Goal: Task Accomplishment & Management: Manage account settings

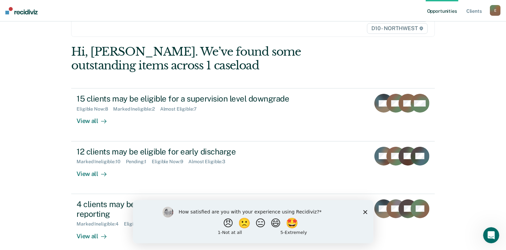
scroll to position [50, 0]
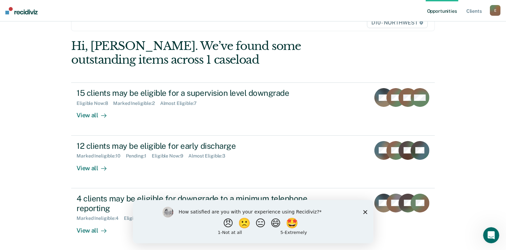
click at [477, 172] on div "Opportunities Client s [EMAIL_ADDRESS][US_STATE][DOMAIN_NAME] E Profile How it …" at bounding box center [253, 75] width 506 height 250
click at [366, 210] on icon "Close survey" at bounding box center [365, 212] width 4 height 4
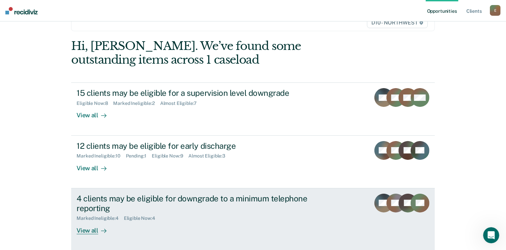
click at [89, 228] on div "View all" at bounding box center [96, 228] width 38 height 13
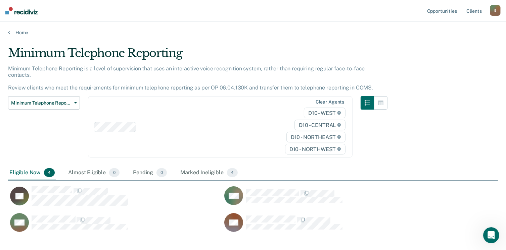
scroll to position [179, 485]
click at [9, 32] on icon at bounding box center [9, 32] width 2 height 5
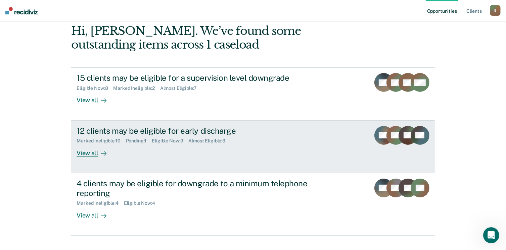
scroll to position [67, 0]
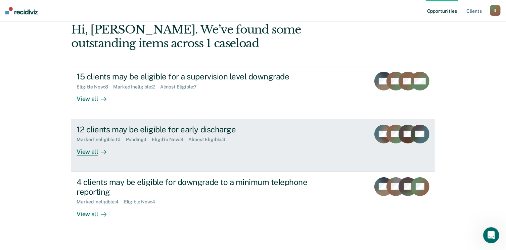
click at [91, 155] on div "View all" at bounding box center [96, 149] width 38 height 13
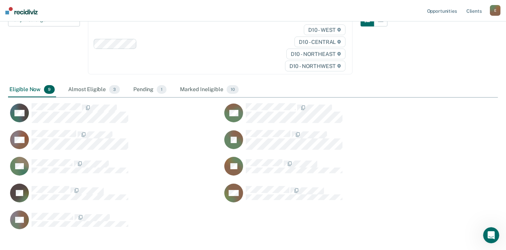
scroll to position [83, 0]
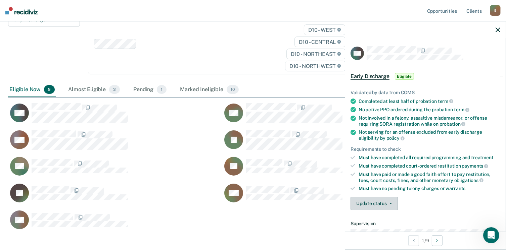
click at [392, 201] on button "Update status" at bounding box center [373, 203] width 47 height 13
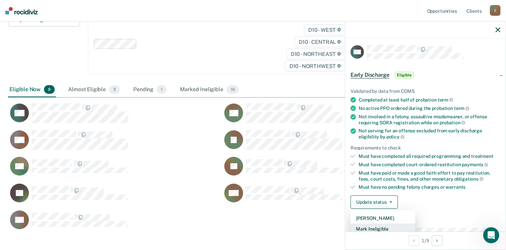
click at [389, 227] on button "Mark Ineligible" at bounding box center [382, 229] width 65 height 11
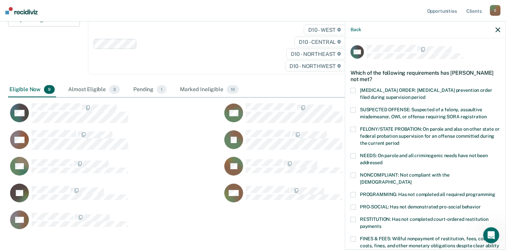
click at [353, 110] on span at bounding box center [352, 109] width 5 height 5
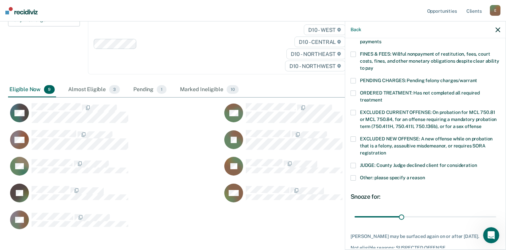
scroll to position [217, 0]
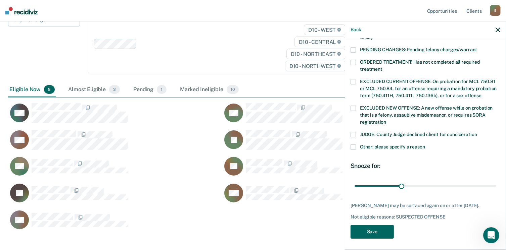
click at [367, 233] on button "Save" at bounding box center [371, 232] width 43 height 14
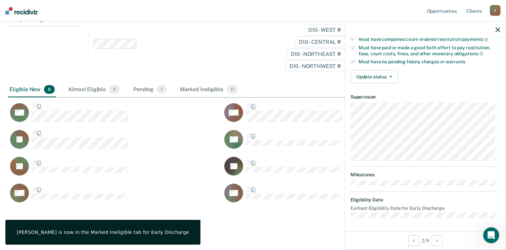
scroll to position [124, 0]
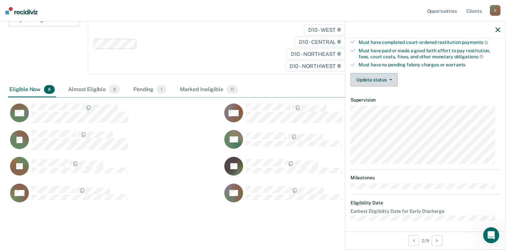
click at [371, 76] on button "Update status" at bounding box center [373, 79] width 47 height 13
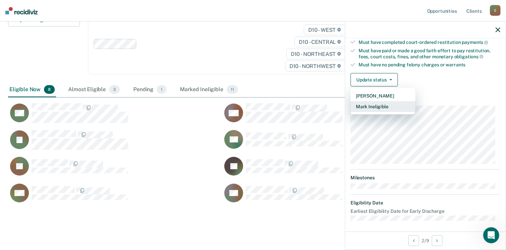
click at [375, 105] on button "Mark Ineligible" at bounding box center [382, 106] width 65 height 11
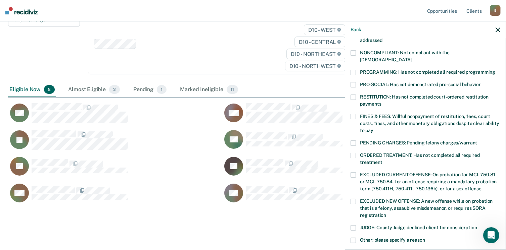
click at [354, 226] on span at bounding box center [352, 228] width 5 height 5
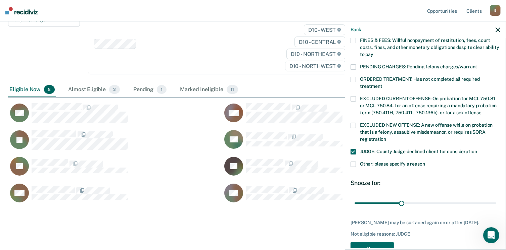
scroll to position [217, 0]
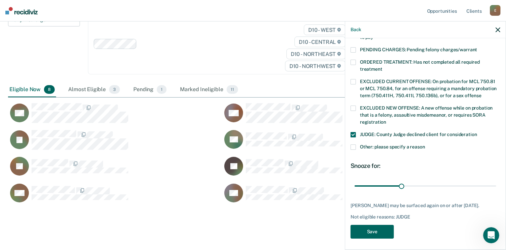
click at [366, 235] on button "Save" at bounding box center [371, 232] width 43 height 14
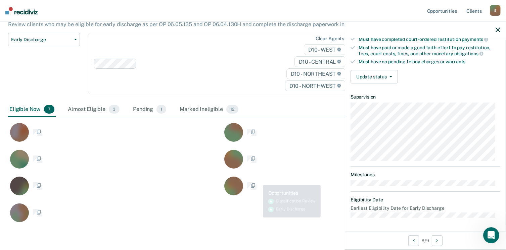
scroll to position [124, 0]
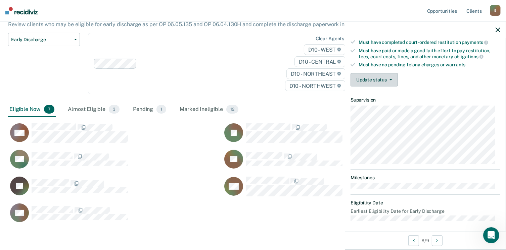
click at [368, 78] on button "Update status" at bounding box center [373, 79] width 47 height 13
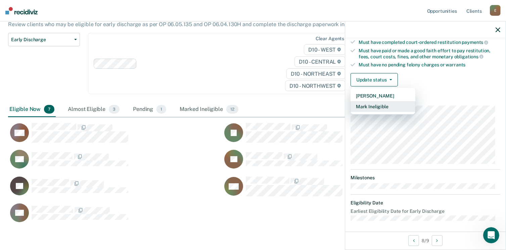
click at [372, 104] on button "Mark Ineligible" at bounding box center [382, 106] width 65 height 11
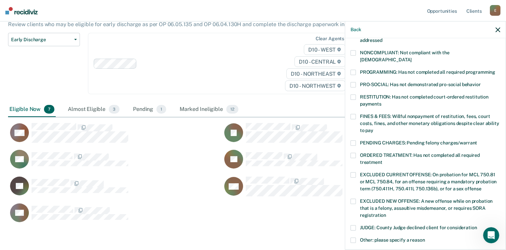
click at [355, 114] on span at bounding box center [352, 116] width 5 height 5
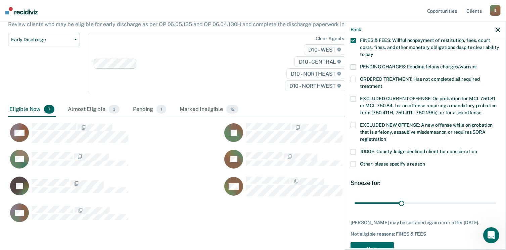
scroll to position [217, 0]
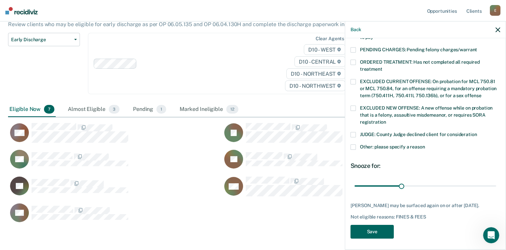
click at [368, 232] on button "Save" at bounding box center [371, 232] width 43 height 14
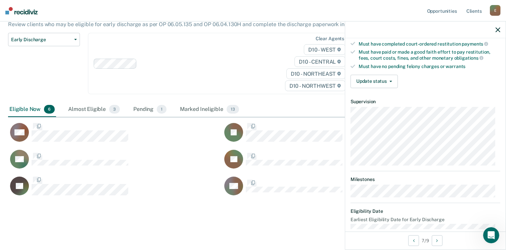
scroll to position [174, 0]
click at [391, 80] on icon "button" at bounding box center [390, 80] width 3 height 1
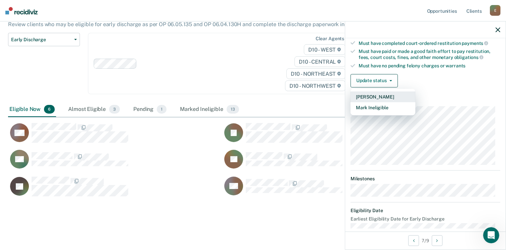
click at [390, 98] on button "[PERSON_NAME]" at bounding box center [382, 97] width 65 height 11
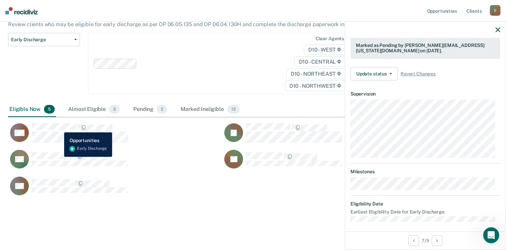
scroll to position [124, 0]
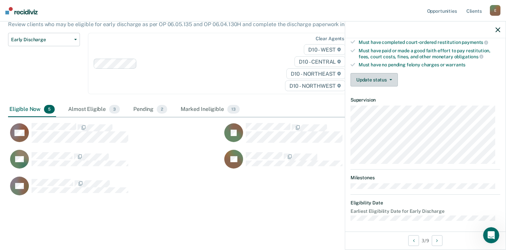
click at [391, 79] on button "Update status" at bounding box center [373, 79] width 47 height 13
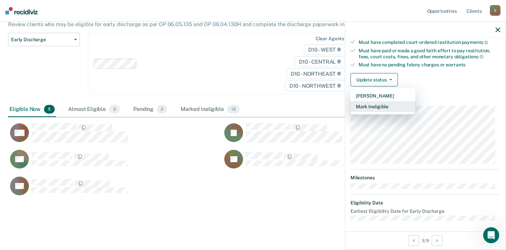
click at [389, 102] on button "Mark Ineligible" at bounding box center [382, 106] width 65 height 11
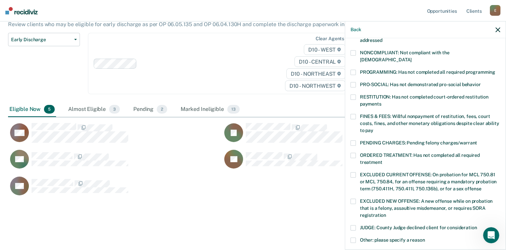
click at [356, 114] on label "FINES & FEES: Willful nonpayment of restitution, fees, court costs, fines, and …" at bounding box center [425, 124] width 150 height 21
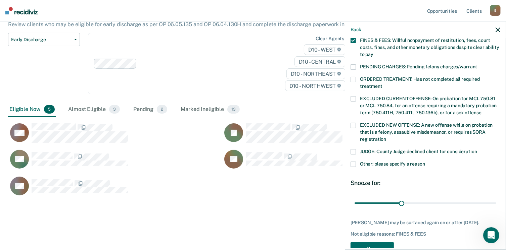
scroll to position [217, 0]
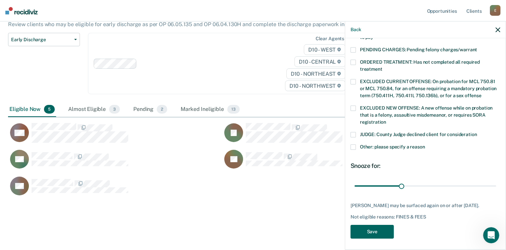
click at [365, 233] on button "Save" at bounding box center [371, 232] width 43 height 14
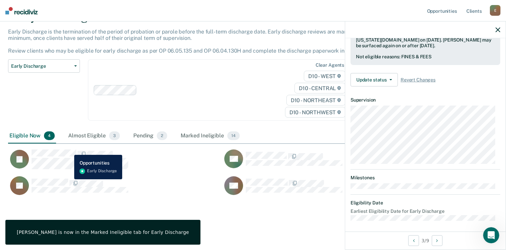
scroll to position [124, 0]
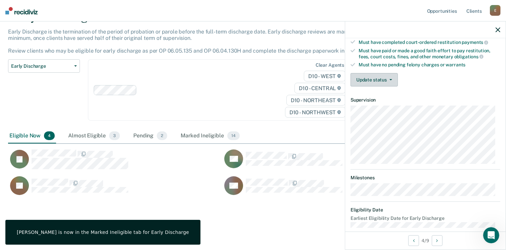
click at [386, 79] on button "Update status" at bounding box center [373, 79] width 47 height 13
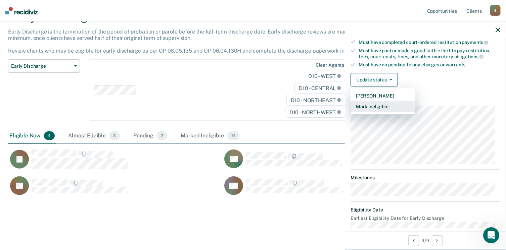
click at [387, 104] on button "Mark Ineligible" at bounding box center [382, 106] width 65 height 11
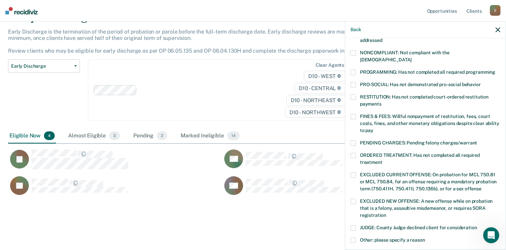
click at [357, 114] on label "FINES & FEES: Willful nonpayment of restitution, fees, court costs, fines, and …" at bounding box center [425, 124] width 150 height 21
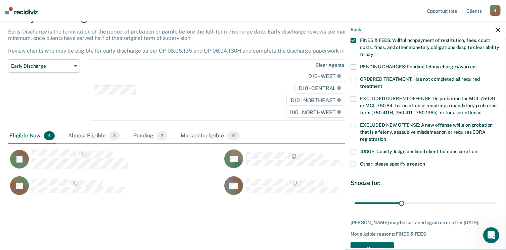
scroll to position [217, 0]
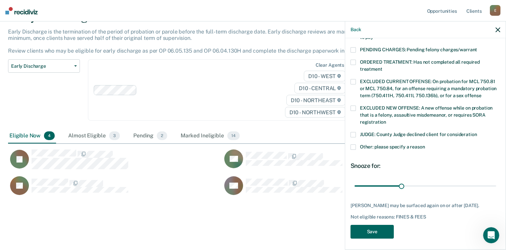
click at [364, 228] on button "Save" at bounding box center [371, 232] width 43 height 14
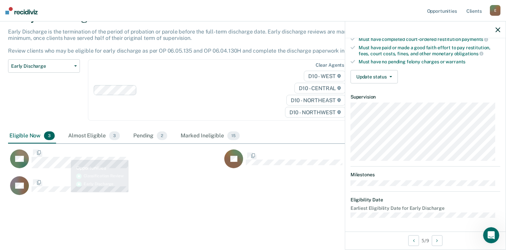
scroll to position [124, 0]
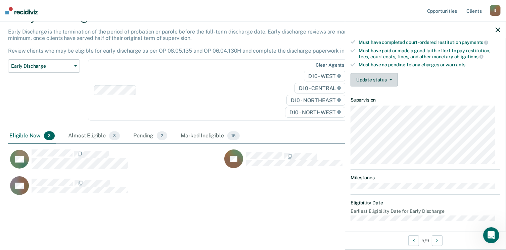
click at [371, 79] on button "Update status" at bounding box center [373, 79] width 47 height 13
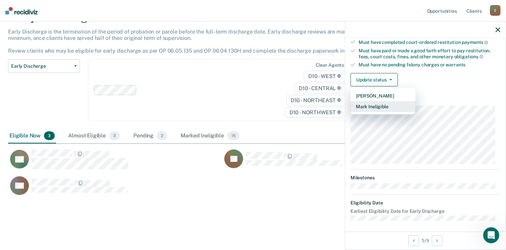
drag, startPoint x: 245, startPoint y: 248, endPoint x: 393, endPoint y: 102, distance: 207.9
drag, startPoint x: 393, startPoint y: 102, endPoint x: 384, endPoint y: 101, distance: 8.8
click at [384, 101] on button "Mark Ineligible" at bounding box center [382, 106] width 65 height 11
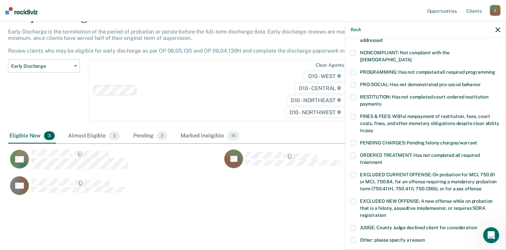
click at [359, 114] on label "FINES & FEES: Willful nonpayment of restitution, fees, court costs, fines, and …" at bounding box center [425, 124] width 150 height 21
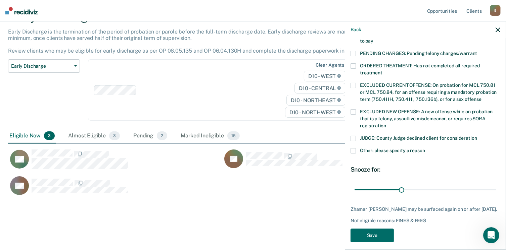
scroll to position [217, 0]
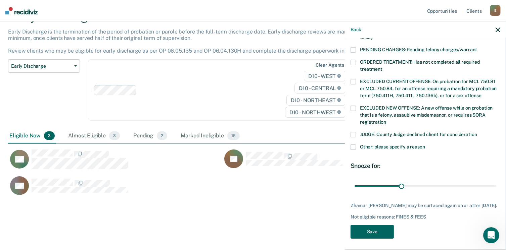
click at [388, 231] on button "Save" at bounding box center [371, 232] width 43 height 14
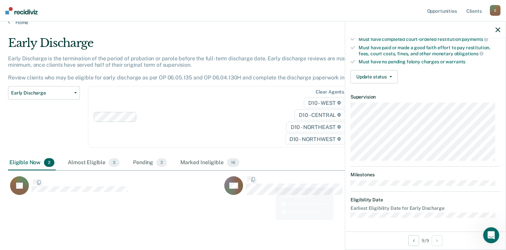
scroll to position [124, 0]
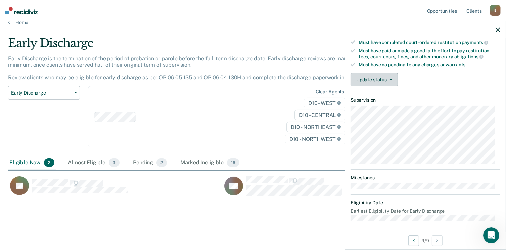
click at [388, 78] on button "Update status" at bounding box center [373, 79] width 47 height 13
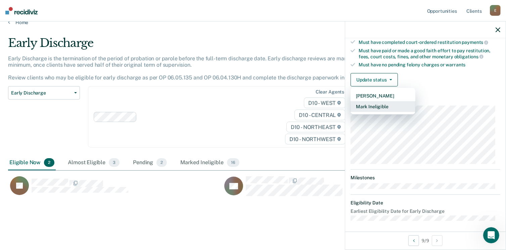
click at [387, 104] on button "Mark Ineligible" at bounding box center [382, 106] width 65 height 11
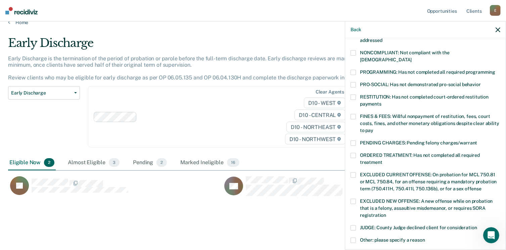
click at [354, 114] on span at bounding box center [352, 116] width 5 height 5
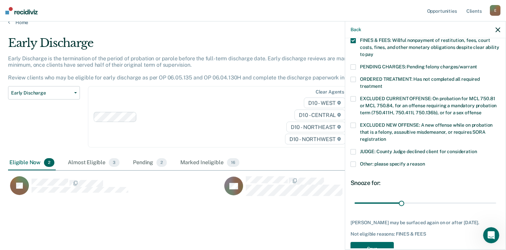
scroll to position [217, 0]
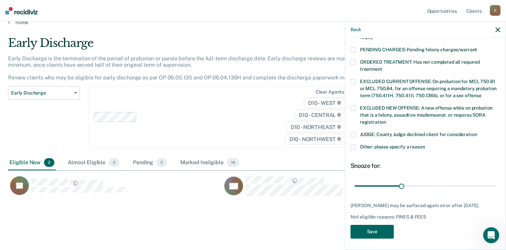
click at [385, 234] on button "Save" at bounding box center [371, 232] width 43 height 14
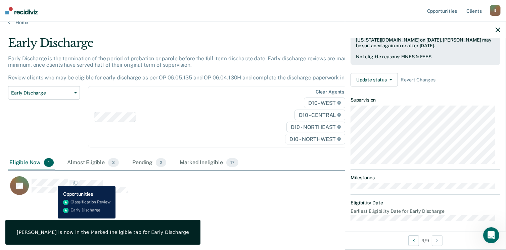
scroll to position [124, 0]
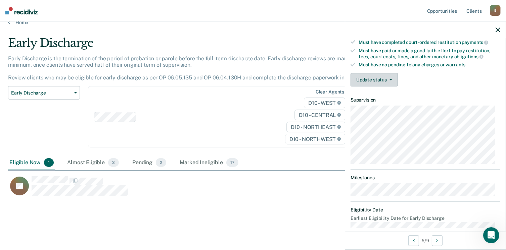
click at [391, 75] on button "Update status" at bounding box center [373, 79] width 47 height 13
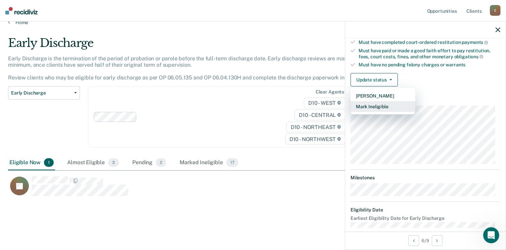
click at [374, 103] on button "Mark Ineligible" at bounding box center [382, 106] width 65 height 11
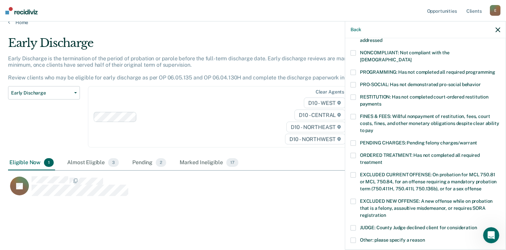
click at [353, 153] on span at bounding box center [352, 155] width 5 height 5
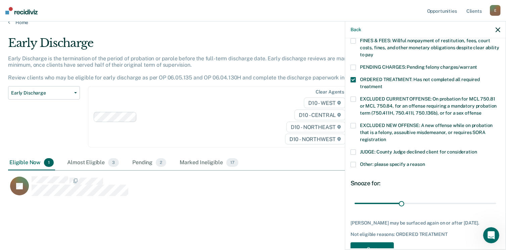
scroll to position [217, 0]
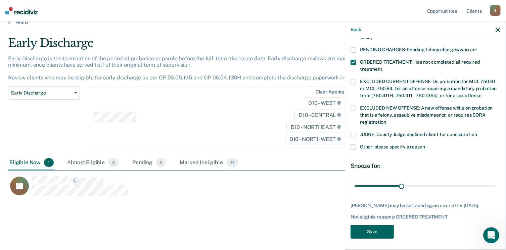
click at [366, 231] on button "Save" at bounding box center [371, 232] width 43 height 14
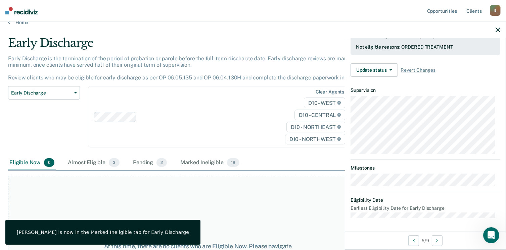
scroll to position [181, 0]
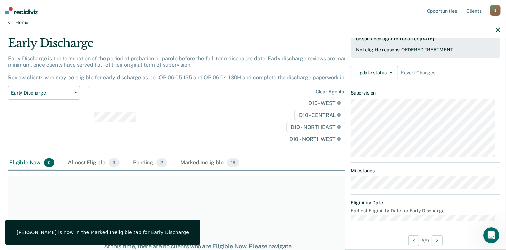
click at [9, 23] on icon at bounding box center [9, 21] width 2 height 5
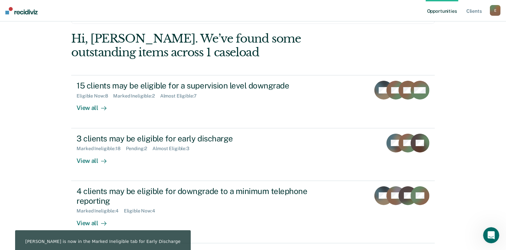
scroll to position [60, 0]
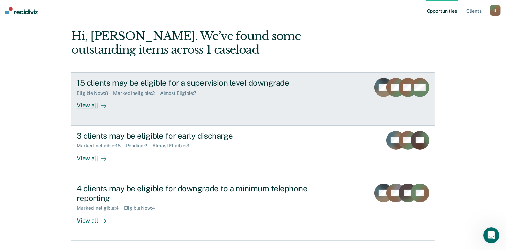
click at [83, 105] on div "View all" at bounding box center [96, 102] width 38 height 13
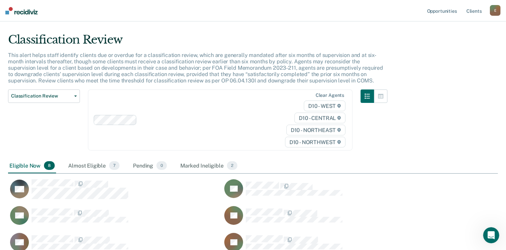
scroll to position [58, 0]
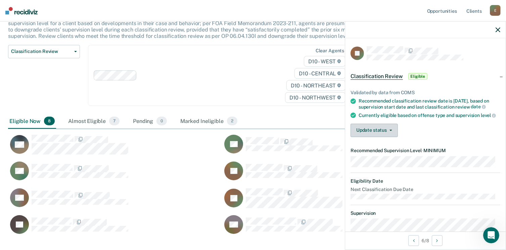
click at [384, 137] on button "Update status" at bounding box center [373, 130] width 47 height 13
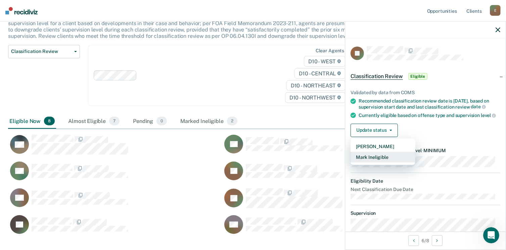
click at [381, 163] on button "Mark Ineligible" at bounding box center [382, 157] width 65 height 11
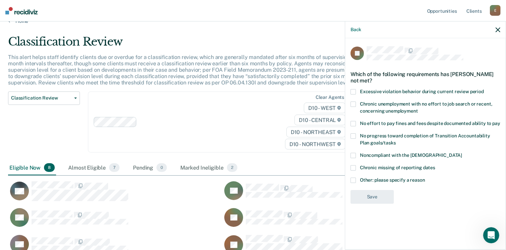
scroll to position [0, 0]
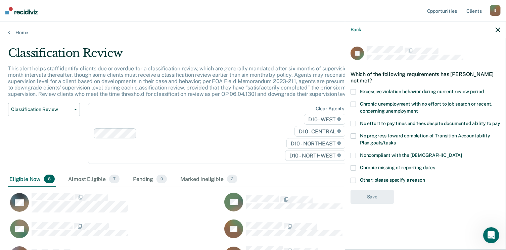
click at [7, 32] on div "Home" at bounding box center [253, 28] width 506 height 14
click at [8, 32] on div "Home" at bounding box center [253, 28] width 506 height 14
click at [10, 33] on link "Home" at bounding box center [253, 33] width 490 height 6
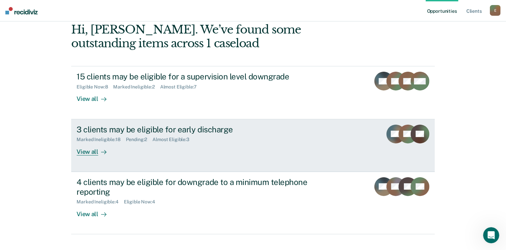
scroll to position [57, 0]
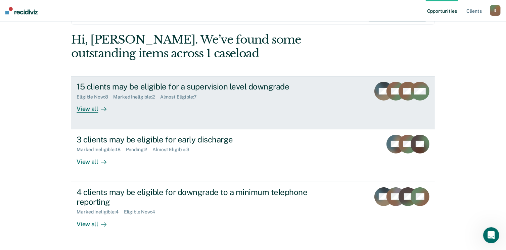
click at [86, 108] on div "View all" at bounding box center [96, 106] width 38 height 13
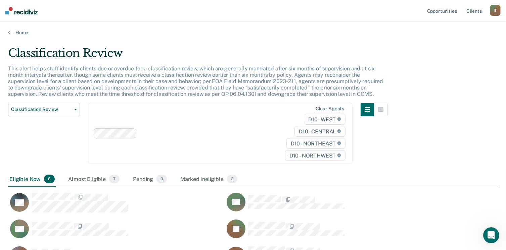
scroll to position [246, 485]
click at [485, 189] on div "Classification Review This alert helps staff identify clients due or overdue fo…" at bounding box center [253, 172] width 490 height 252
click at [446, 186] on div "Eligible Now 8 Almost Eligible 7 Pending 0 Marked Ineligible 2" at bounding box center [253, 179] width 490 height 15
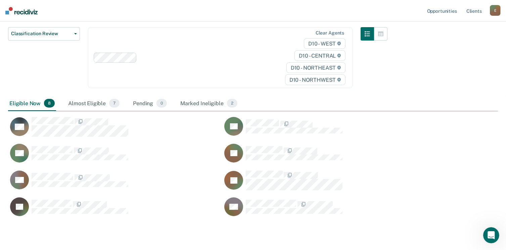
scroll to position [85, 0]
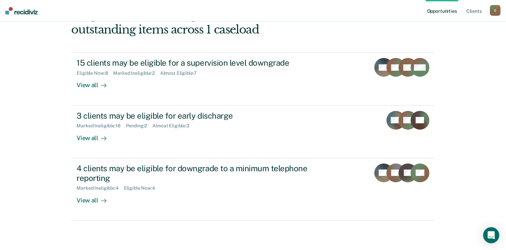
scroll to position [81, 0]
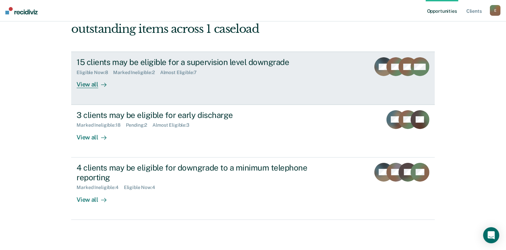
click at [83, 86] on div "View all" at bounding box center [96, 82] width 38 height 13
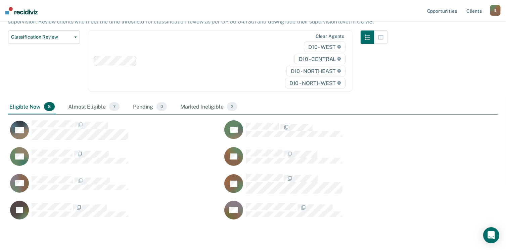
scroll to position [78, 0]
